Goal: Task Accomplishment & Management: Use online tool/utility

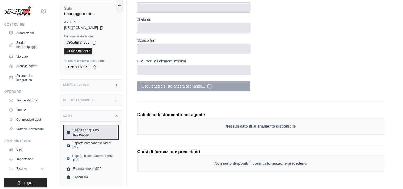
click at [95, 128] on font "Chatta con questo Equipaggio" at bounding box center [94, 132] width 43 height 9
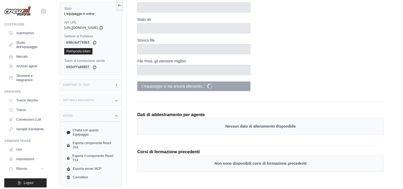
drag, startPoint x: 248, startPoint y: 117, endPoint x: 247, endPoint y: 125, distance: 7.3
click at [248, 118] on div "Nessun dato di allenamento disponibile" at bounding box center [260, 126] width 247 height 17
click at [252, 127] on div "Nessun dato di allenamento disponibile" at bounding box center [260, 126] width 247 height 17
click at [254, 127] on div "Nessun dato di allenamento disponibile" at bounding box center [260, 126] width 247 height 17
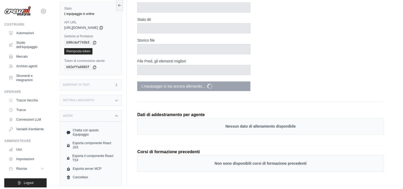
click at [283, 160] on p "Non sono disponibili corsi di formazione precedenti" at bounding box center [261, 162] width 236 height 5
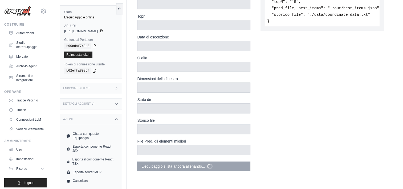
scroll to position [21, 0]
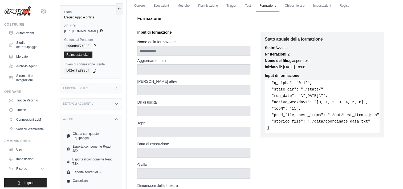
click at [281, 42] on h3 "Stato attuale della formazione" at bounding box center [322, 39] width 115 height 6
drag, startPoint x: 281, startPoint y: 42, endPoint x: 273, endPoint y: 47, distance: 9.7
click at [273, 47] on strong "Stato:" at bounding box center [270, 48] width 11 height 4
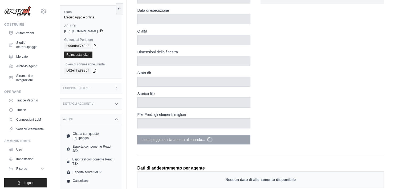
click at [190, 95] on label "Storico file" at bounding box center [193, 93] width 113 height 5
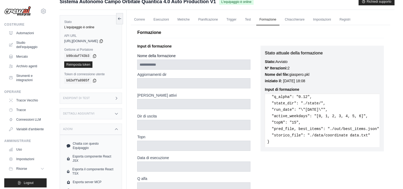
scroll to position [0, 0]
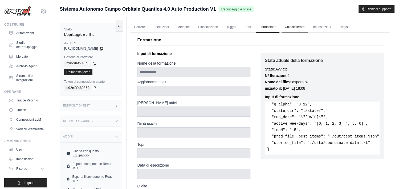
click at [294, 27] on link "Chiacchierare" at bounding box center [295, 27] width 26 height 11
click at [317, 27] on link "Impostazioni" at bounding box center [322, 27] width 24 height 11
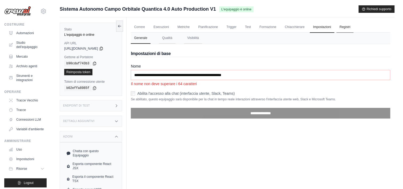
click at [345, 29] on link "Registri" at bounding box center [345, 27] width 17 height 11
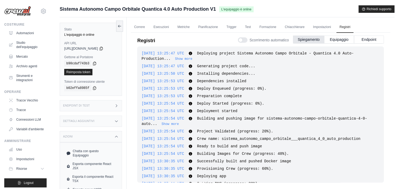
scroll to position [265, 0]
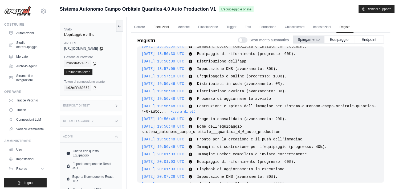
click at [163, 24] on link "Esecuzioni" at bounding box center [161, 27] width 22 height 11
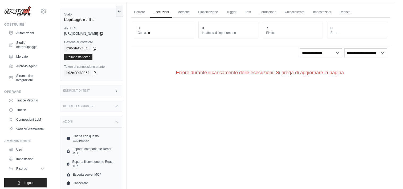
scroll to position [22, 0]
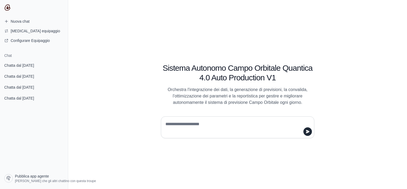
click at [181, 121] on textarea at bounding box center [235, 127] width 143 height 15
type textarea "**********"
click at [304, 131] on button "submit" at bounding box center [308, 131] width 9 height 9
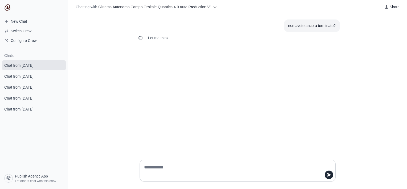
click at [195, 167] on textarea at bounding box center [236, 170] width 186 height 15
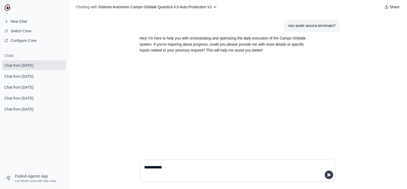
type textarea "**********"
click at [331, 174] on icon "submit" at bounding box center [329, 174] width 4 height 4
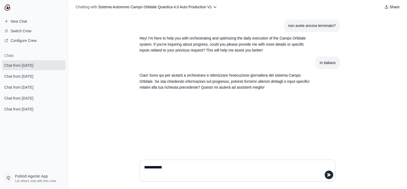
click at [170, 164] on textarea "**********" at bounding box center [236, 170] width 186 height 15
type textarea "**********"
click at [328, 175] on icon "submit" at bounding box center [329, 174] width 4 height 4
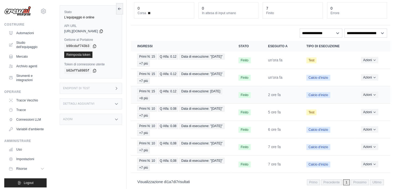
scroll to position [42, 0]
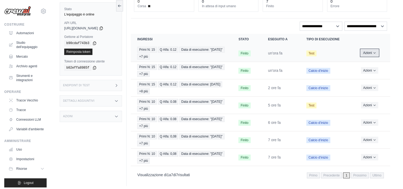
click at [370, 53] on font "Azioni" at bounding box center [367, 53] width 9 height 4
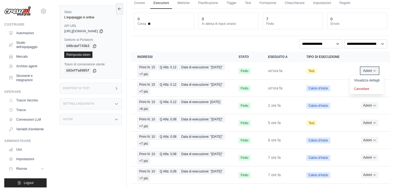
scroll to position [15, 0]
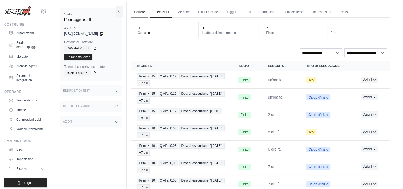
click at [143, 13] on link "Correre" at bounding box center [139, 12] width 17 height 11
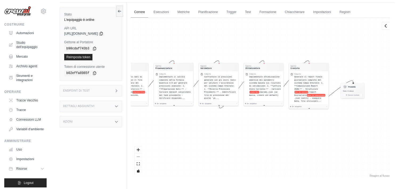
click at [143, 13] on link "Correre" at bounding box center [139, 12] width 17 height 11
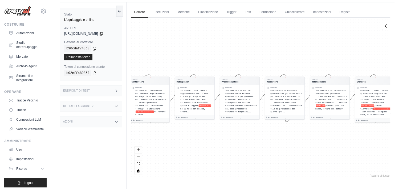
drag, startPoint x: 192, startPoint y: 51, endPoint x: 222, endPoint y: 49, distance: 29.4
click at [222, 52] on div "Agente Controllore Compito Verificare i prerequisiti del sistema Campo Orbitale…" at bounding box center [261, 98] width 260 height 160
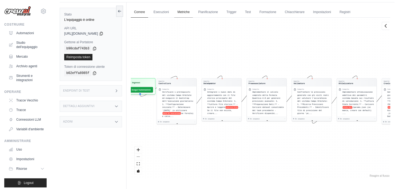
click at [183, 15] on link "Metriche" at bounding box center [183, 12] width 19 height 11
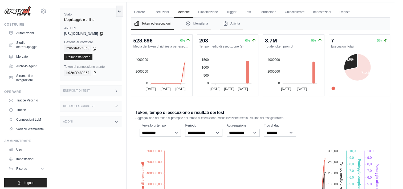
click at [337, 94] on span "test" at bounding box center [334, 94] width 5 height 0
click at [338, 88] on span "calcio d’inizio" at bounding box center [344, 88] width 24 height 5
